Goal: Transaction & Acquisition: Subscribe to service/newsletter

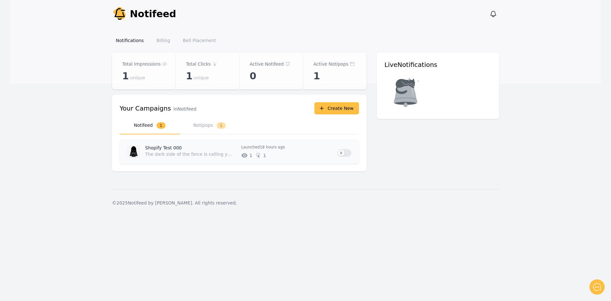
click at [343, 153] on button "Use setting" at bounding box center [344, 153] width 14 height 8
click at [211, 124] on button "Notipops 1" at bounding box center [210, 126] width 60 height 18
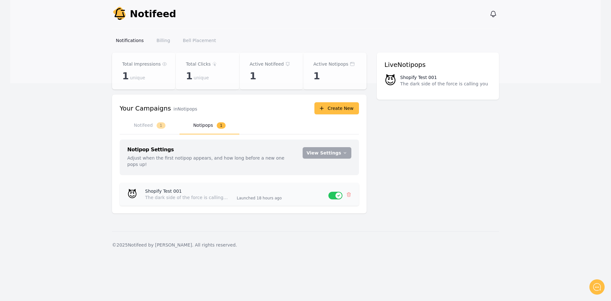
click at [331, 192] on button "Use setting" at bounding box center [335, 196] width 14 height 8
click at [348, 188] on body "Notify Notifeed View notifications Open main menu Notifications Billing Bell Pl…" at bounding box center [305, 150] width 611 height 301
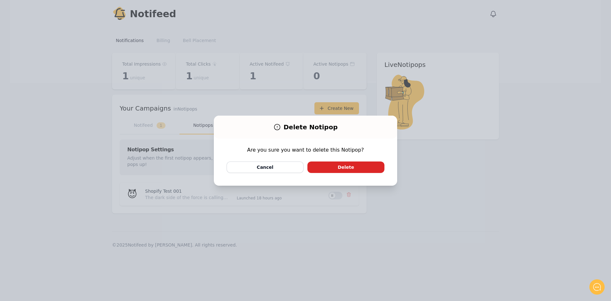
click at [344, 168] on button "Delete" at bounding box center [345, 166] width 77 height 11
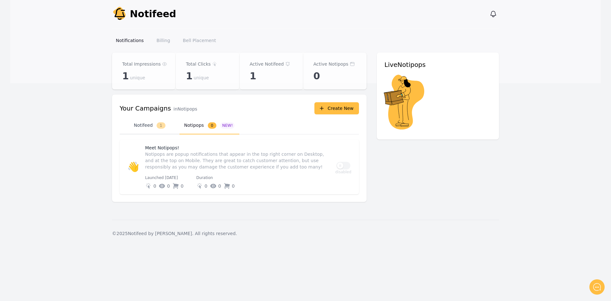
click at [152, 124] on button "Notifeed 1" at bounding box center [150, 126] width 60 height 18
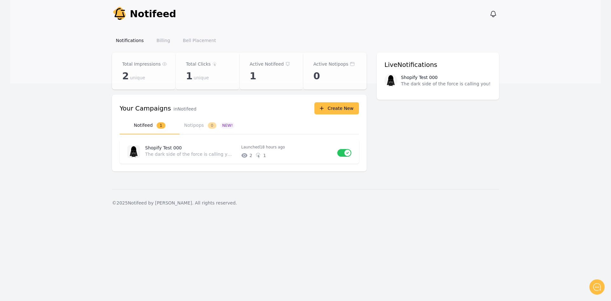
click at [285, 300] on div "Notify Notifeed View notifications Open main menu Notifications Billing Bell Pl…" at bounding box center [305, 150] width 611 height 301
click at [342, 154] on button "Use setting" at bounding box center [344, 153] width 14 height 8
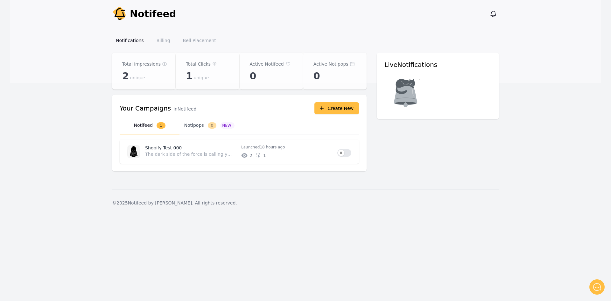
click at [192, 124] on button "Notipops 0 NEW!" at bounding box center [210, 126] width 60 height 18
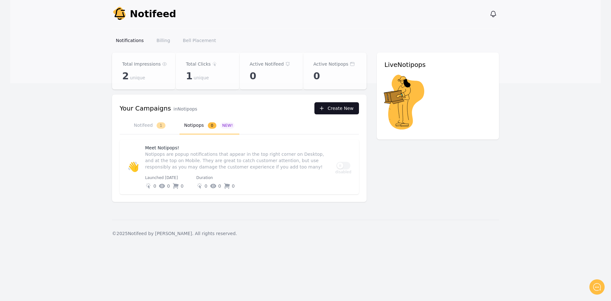
click at [336, 107] on button "Create New" at bounding box center [336, 108] width 45 height 12
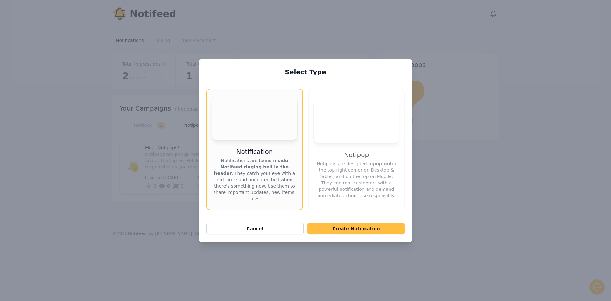
click at [361, 129] on video "Your browser does not support the video tag." at bounding box center [356, 121] width 85 height 43
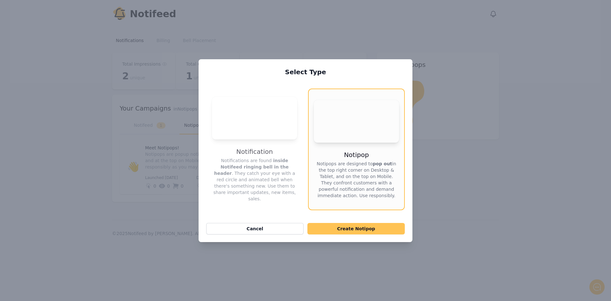
click at [371, 230] on button "Create Notipop" at bounding box center [355, 228] width 97 height 11
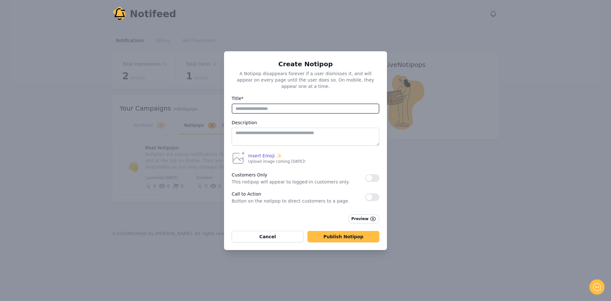
click at [305, 103] on input "Title*" at bounding box center [306, 108] width 148 height 10
type input "**********"
click at [270, 132] on textarea at bounding box center [306, 137] width 148 height 18
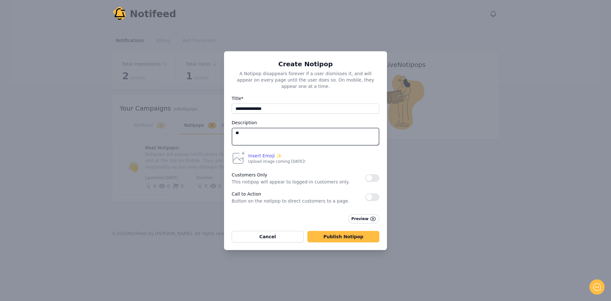
type textarea "*"
type textarea "**********"
click at [264, 153] on span "Insert Emoji ✨" at bounding box center [264, 155] width 33 height 6
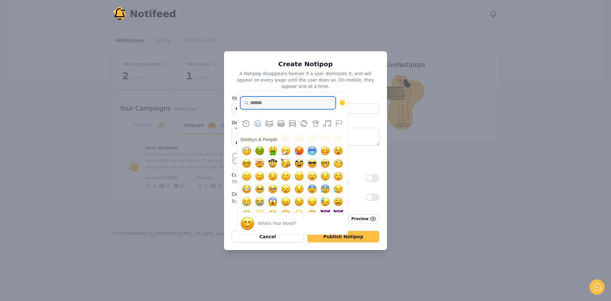
click at [280, 96] on input "Type to search for an emoji" at bounding box center [287, 102] width 95 height 13
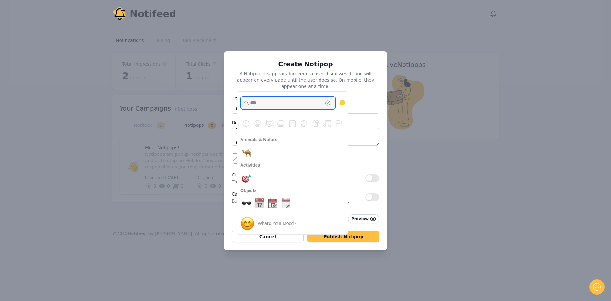
scroll to position [0, 0]
type input "*"
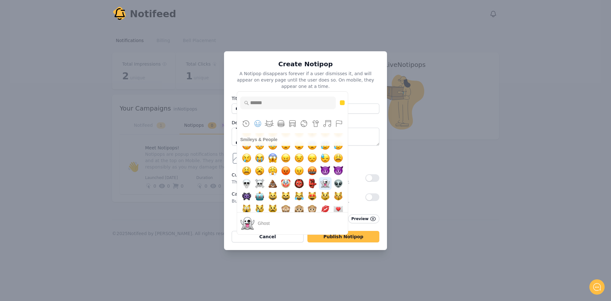
scroll to position [133, 0]
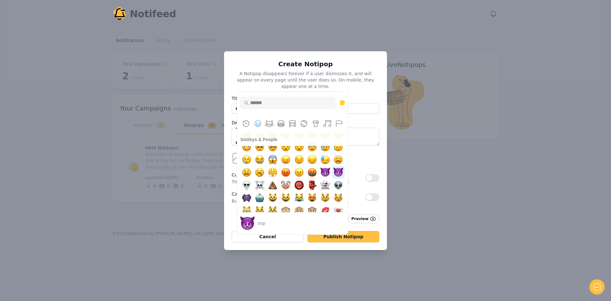
click at [340, 169] on img "imp" at bounding box center [338, 172] width 13 height 13
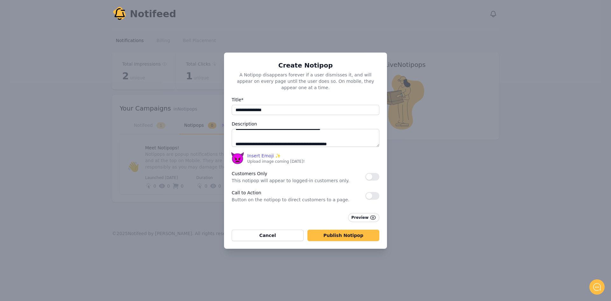
click at [374, 173] on button "button" at bounding box center [372, 177] width 14 height 8
click at [342, 230] on button "Publish Notipop" at bounding box center [343, 235] width 72 height 11
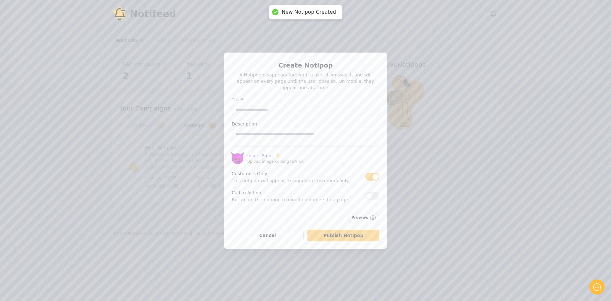
scroll to position [0, 0]
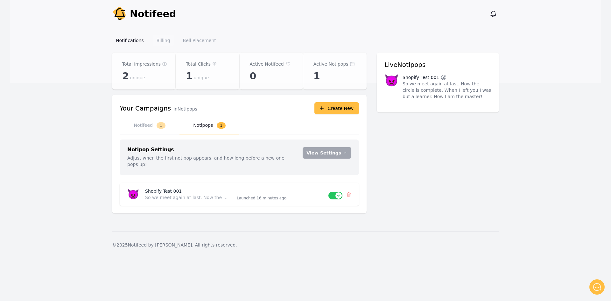
click at [157, 37] on link "Billing" at bounding box center [163, 40] width 21 height 11
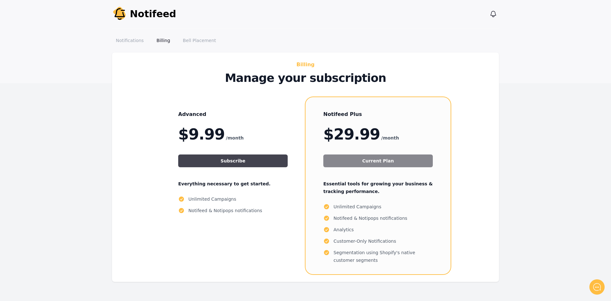
click at [237, 158] on button "Subscribe" at bounding box center [232, 160] width 109 height 13
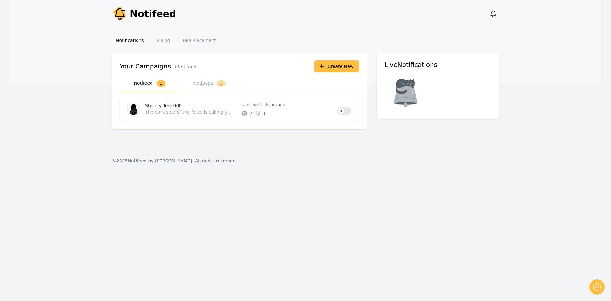
click at [156, 40] on link "Billing" at bounding box center [163, 40] width 21 height 11
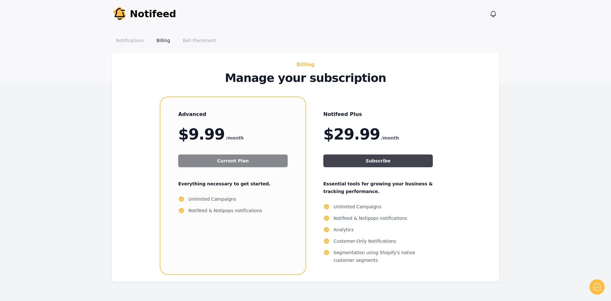
click at [371, 159] on button "Subscribe" at bounding box center [377, 160] width 109 height 13
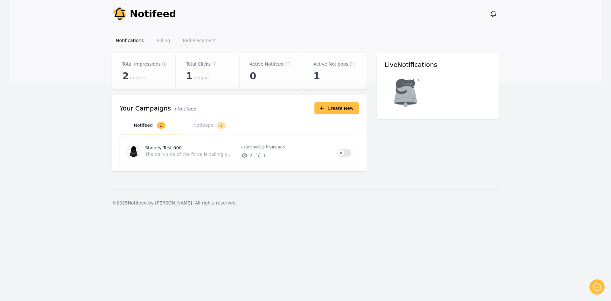
click at [157, 41] on link "Billing" at bounding box center [163, 40] width 21 height 11
